Goal: Information Seeking & Learning: Learn about a topic

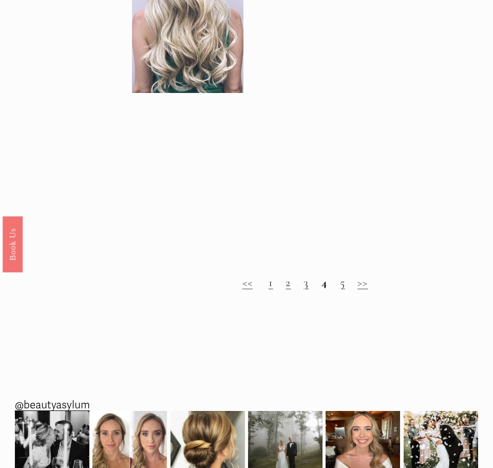
scroll to position [843, 0]
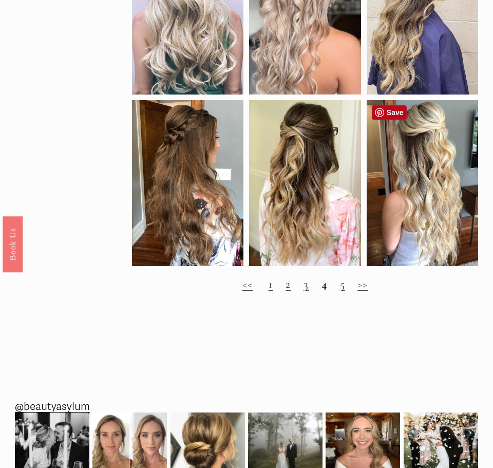
click at [404, 192] on div at bounding box center [423, 183] width 112 height 166
click at [400, 188] on div at bounding box center [423, 183] width 112 height 166
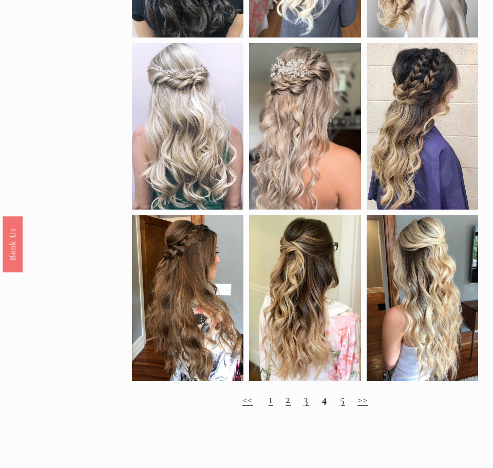
scroll to position [724, 0]
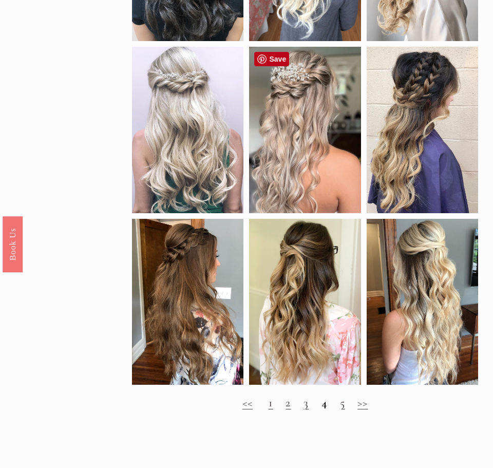
click at [350, 155] on div at bounding box center [305, 130] width 112 height 166
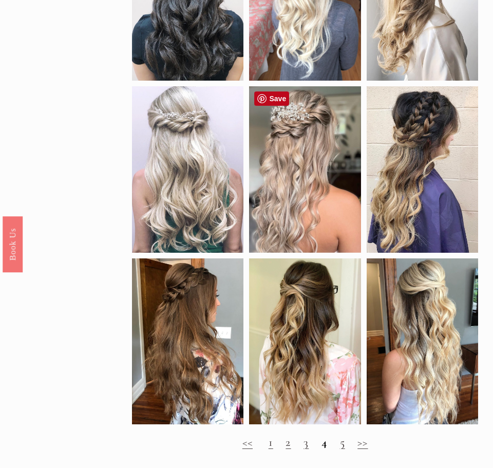
scroll to position [688, 0]
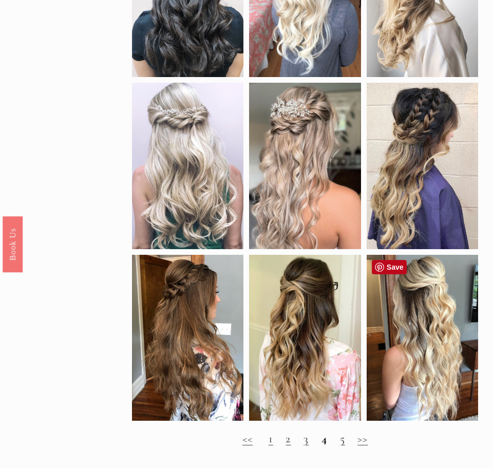
click at [414, 299] on div at bounding box center [423, 338] width 112 height 166
drag, startPoint x: 414, startPoint y: 299, endPoint x: 397, endPoint y: 284, distance: 22.5
click at [397, 284] on div at bounding box center [423, 338] width 112 height 166
click at [402, 297] on div at bounding box center [423, 338] width 112 height 166
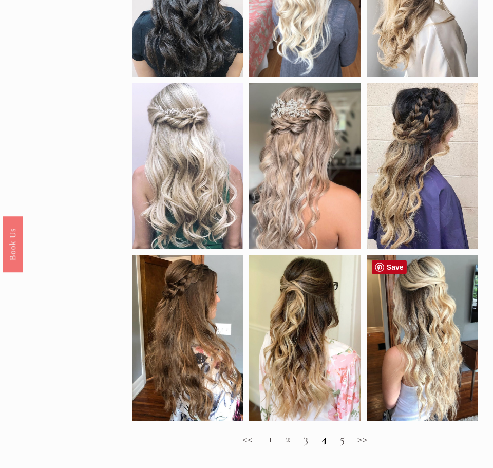
click at [402, 297] on div at bounding box center [423, 338] width 112 height 166
click at [396, 280] on div at bounding box center [423, 338] width 112 height 166
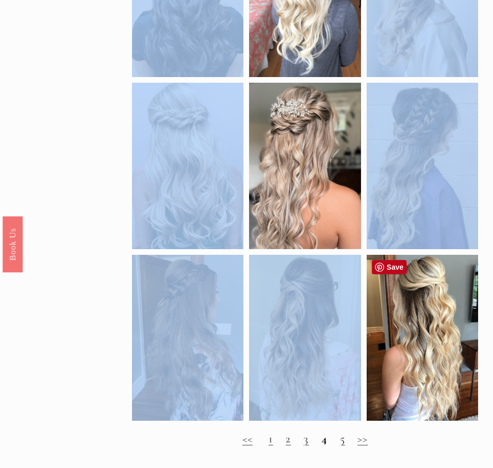
drag, startPoint x: 396, startPoint y: 280, endPoint x: 487, endPoint y: 214, distance: 112.3
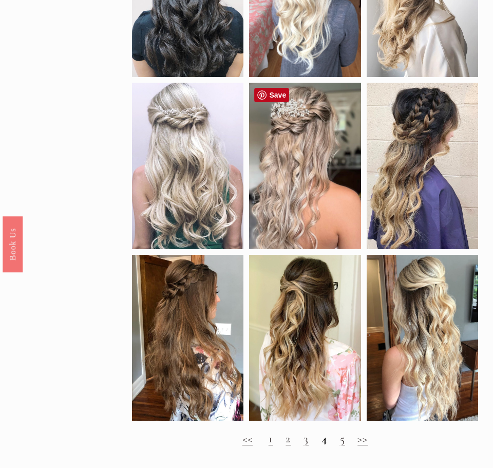
click at [335, 234] on div at bounding box center [305, 166] width 112 height 166
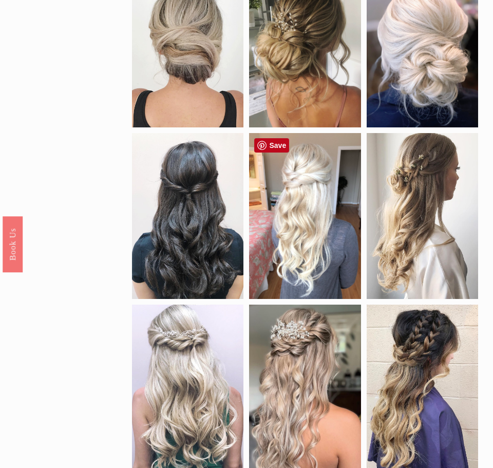
scroll to position [479, 0]
